Goal: Information Seeking & Learning: Learn about a topic

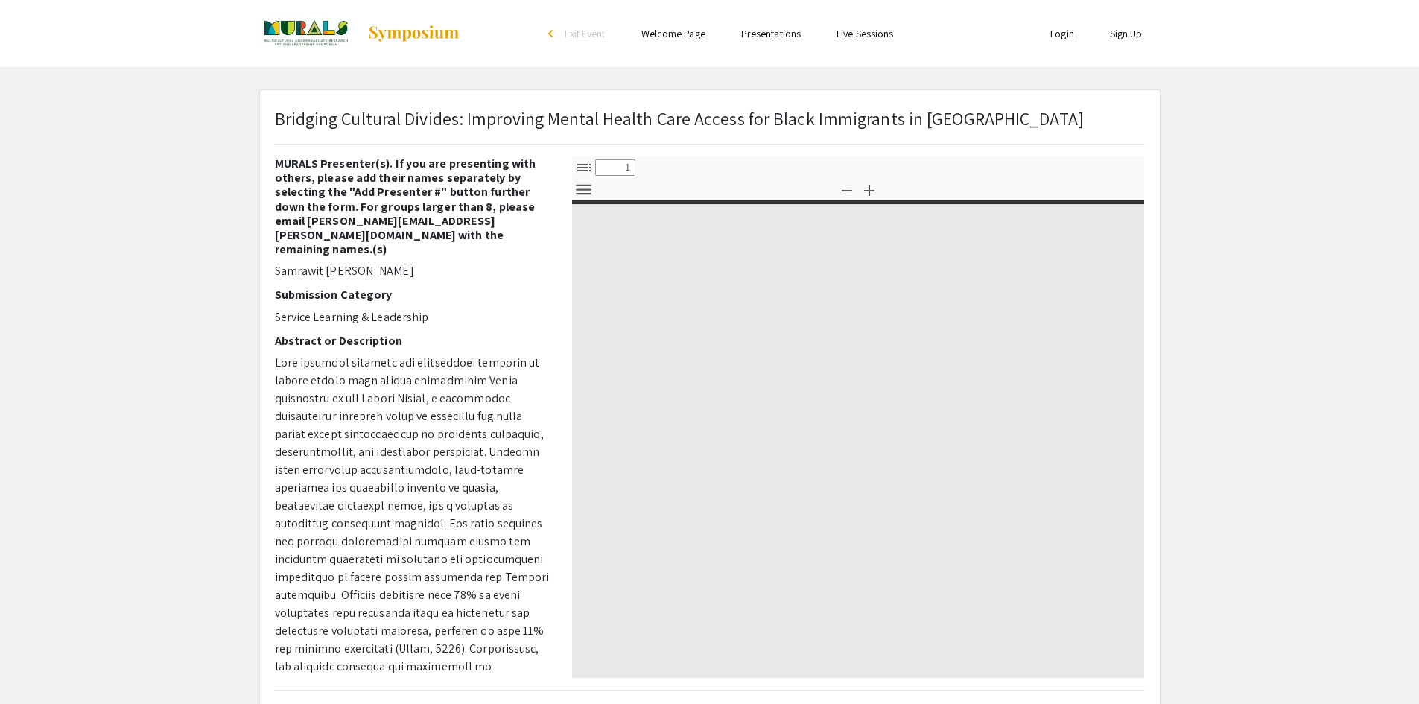
select select "custom"
type input "0"
select select "custom"
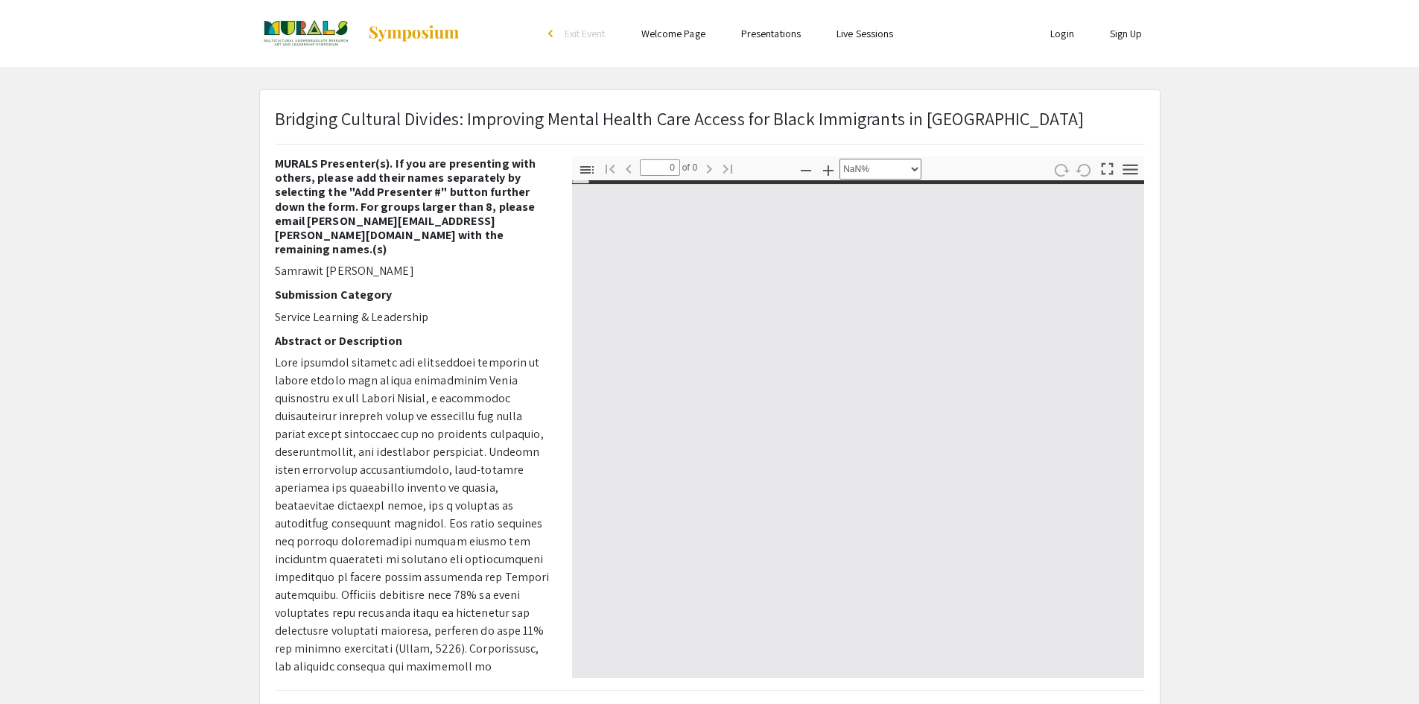
type input "1"
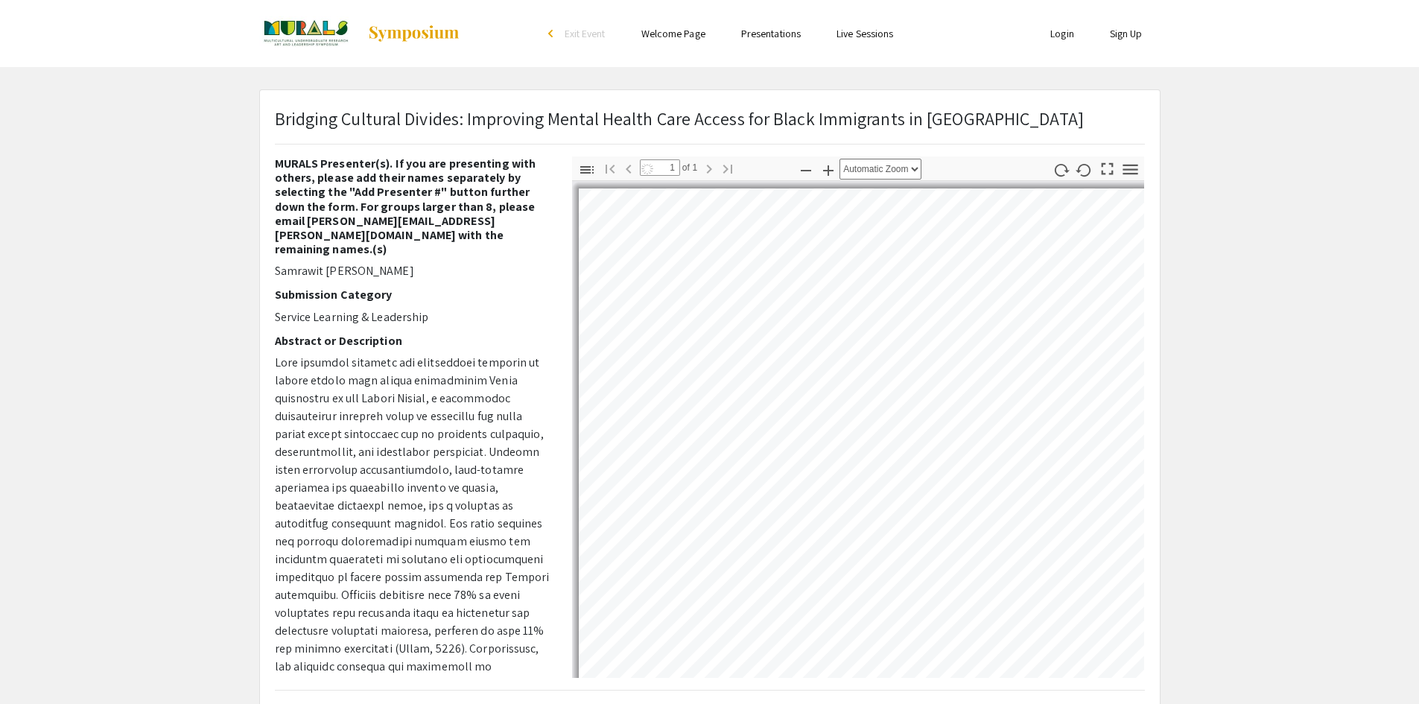
select select "auto"
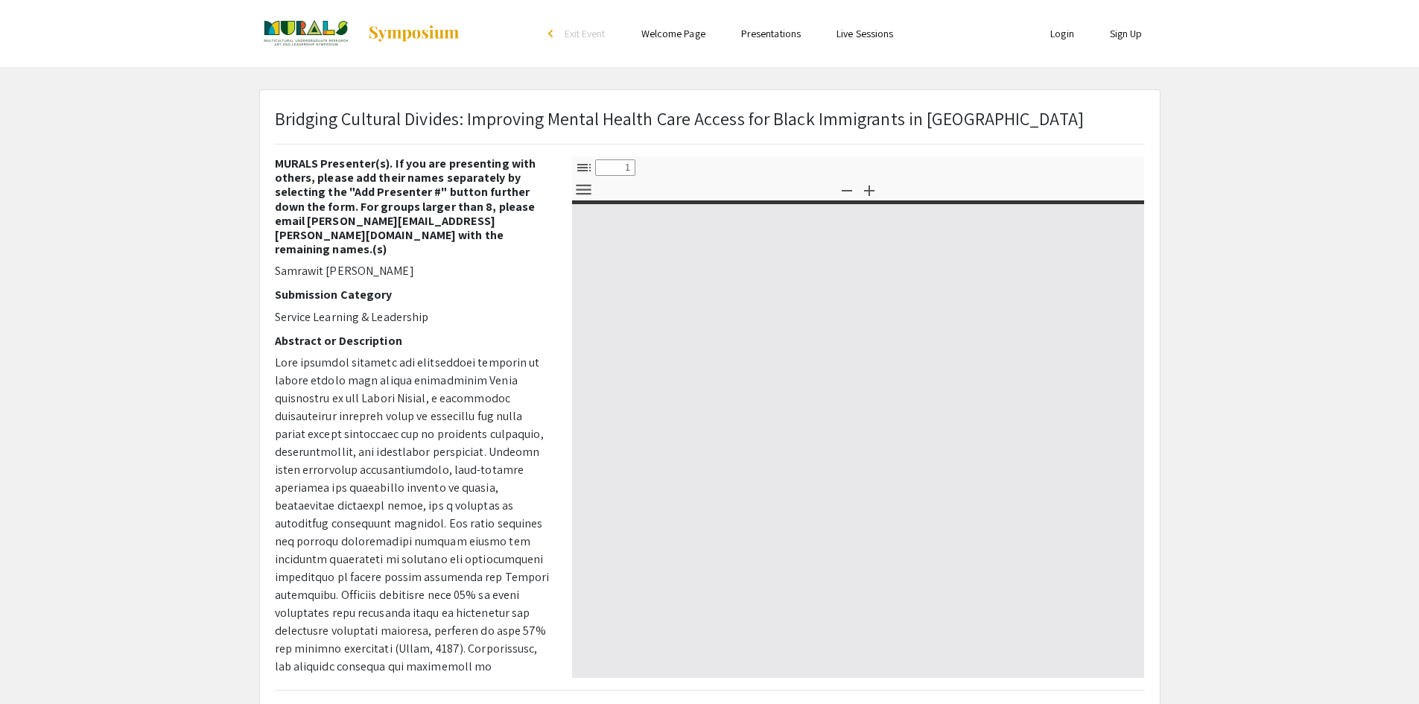
select select "custom"
type input "0"
select select "custom"
type input "1"
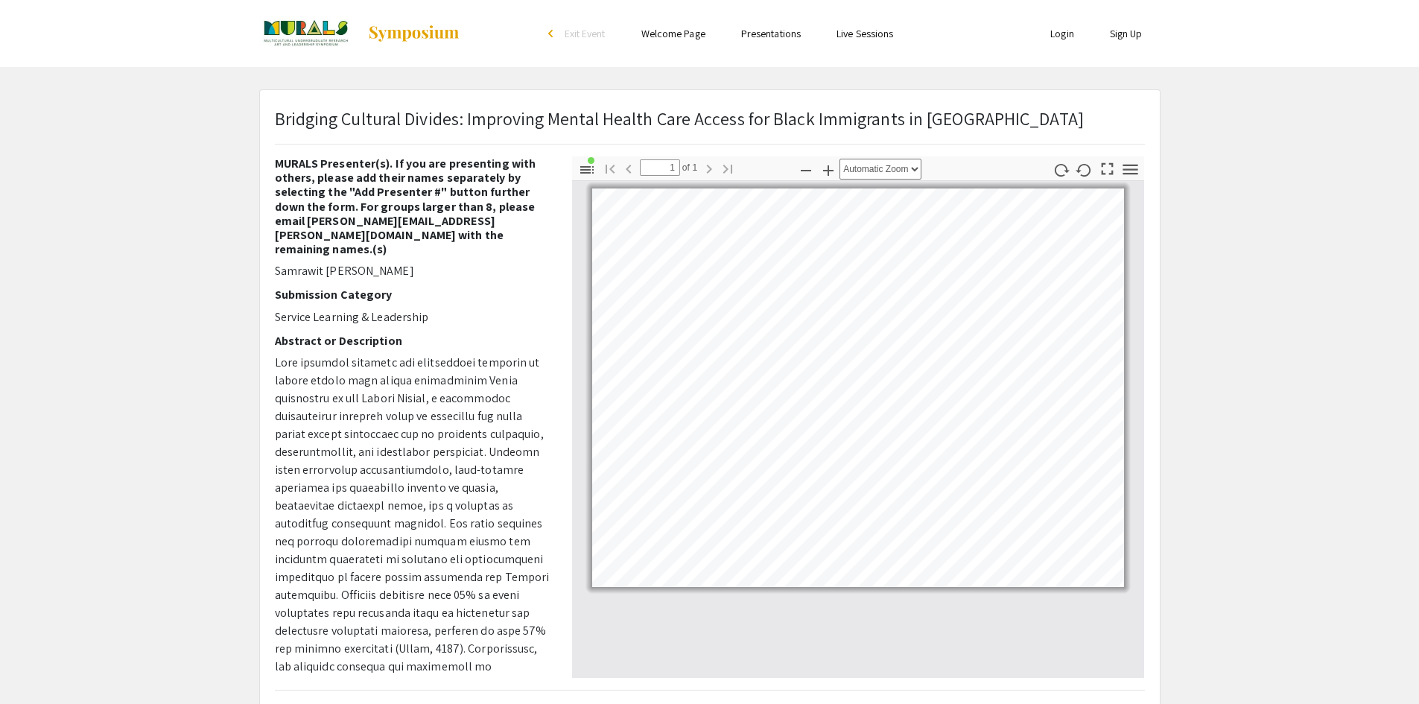
click at [1316, 154] on app-presentation "Bridging Cultural Divides: Improving Mental Health Care Access for Black Immigr…" at bounding box center [709, 544] width 1419 height 910
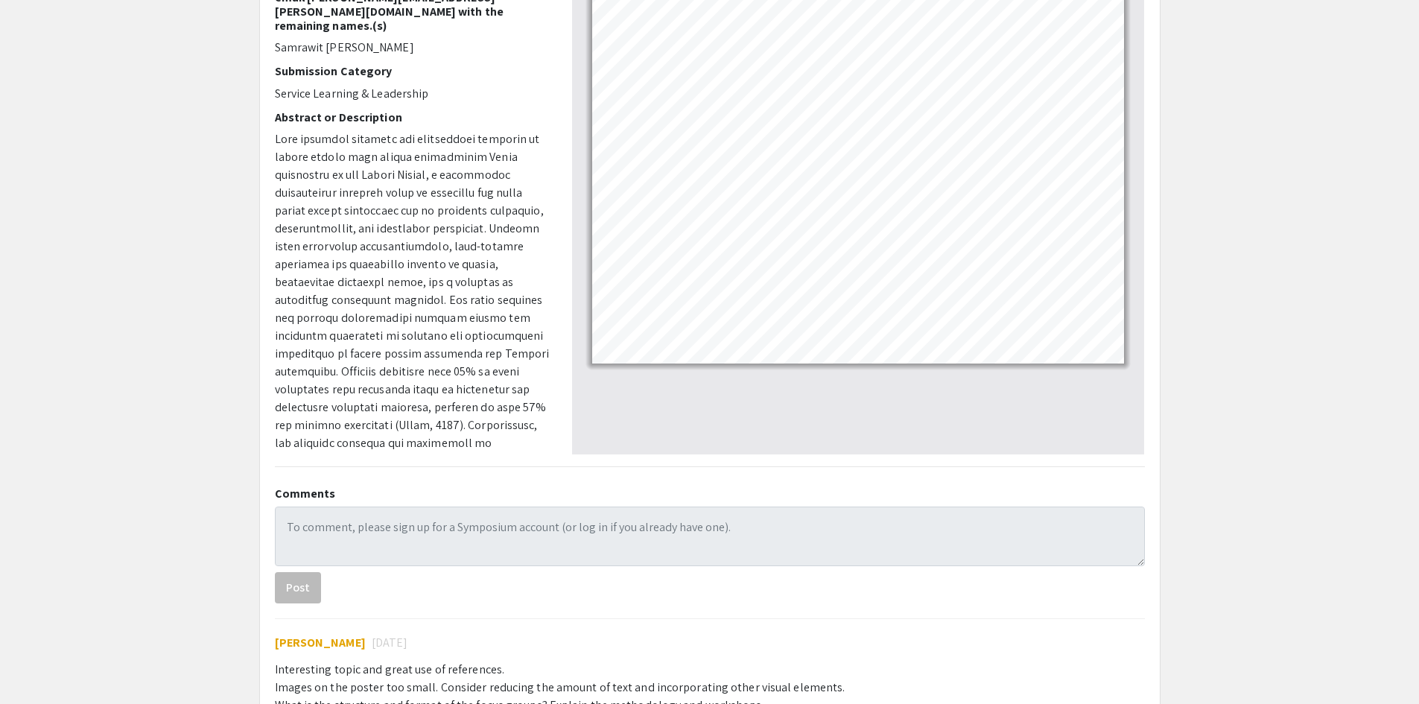
scroll to position [75, 0]
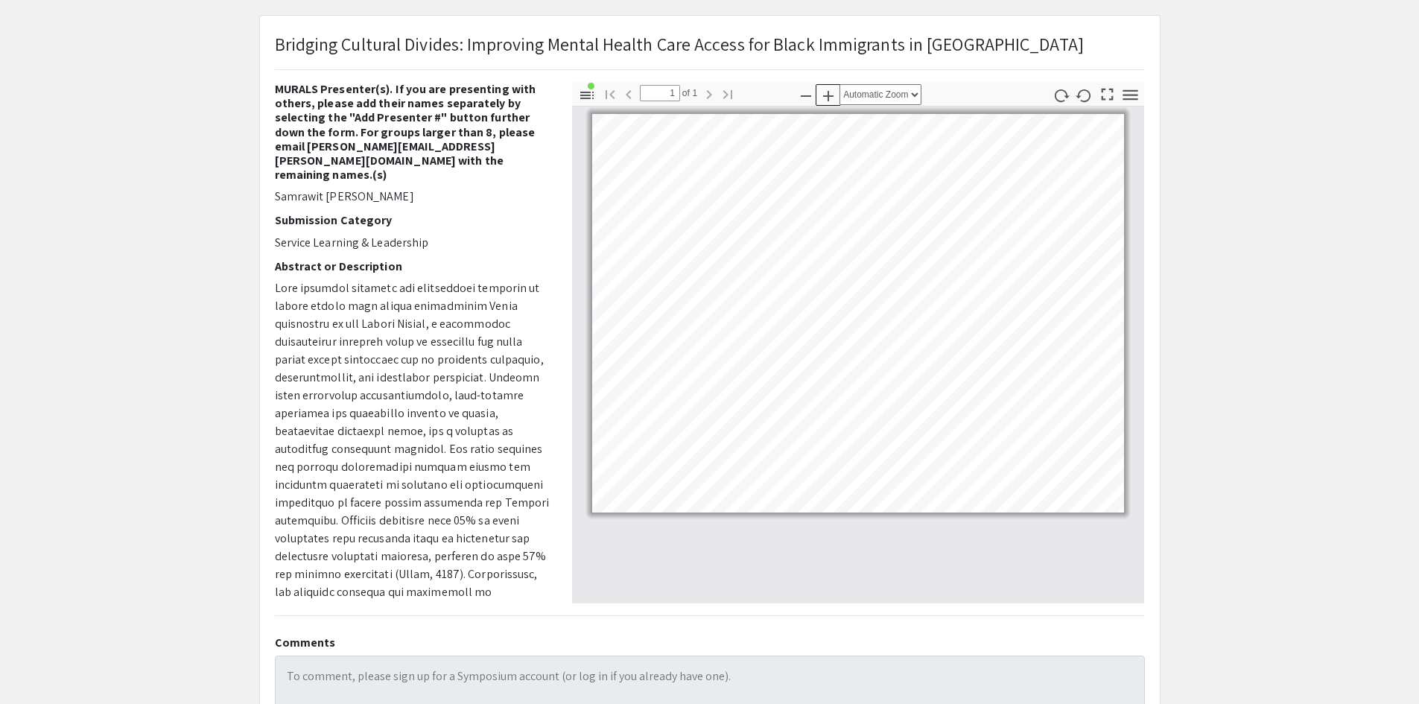
click at [829, 98] on icon "button" at bounding box center [828, 96] width 10 height 10
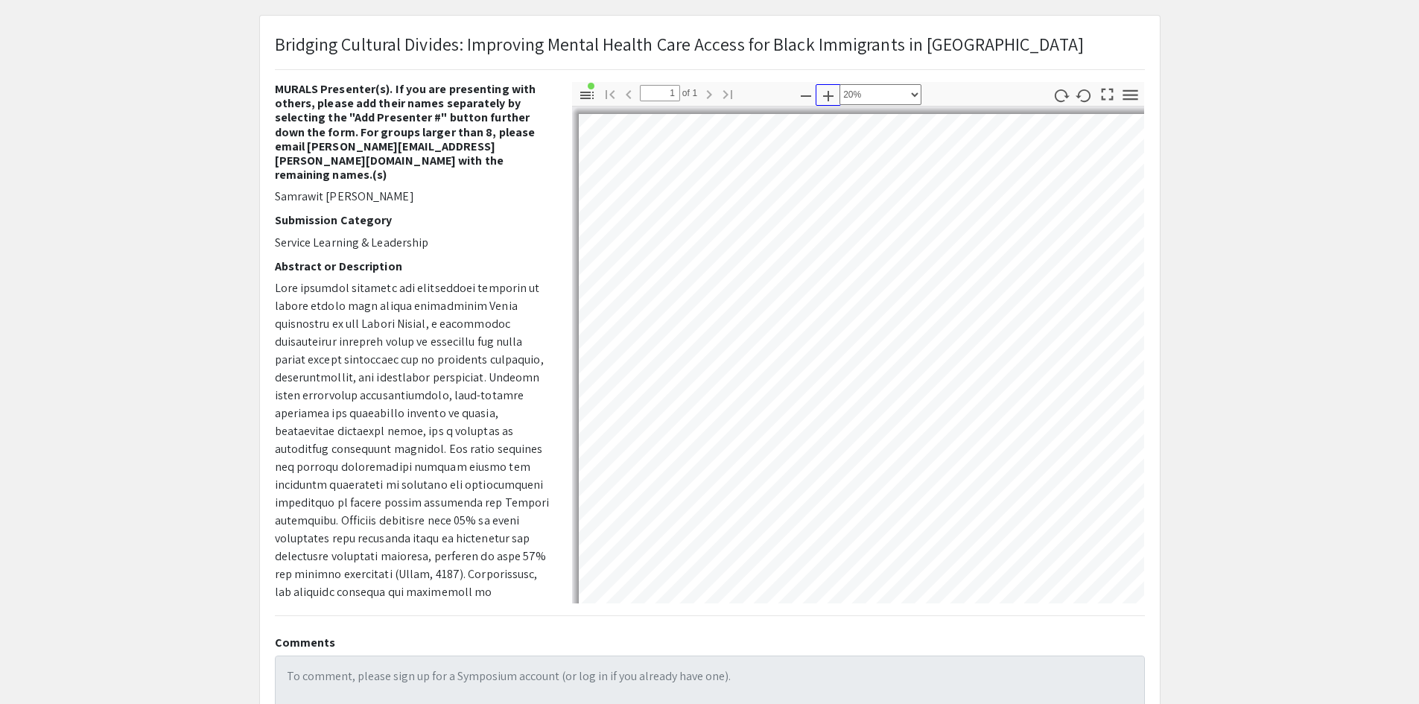
click at [829, 98] on icon "button" at bounding box center [828, 96] width 10 height 10
select select "custom"
